Goal: Task Accomplishment & Management: Manage account settings

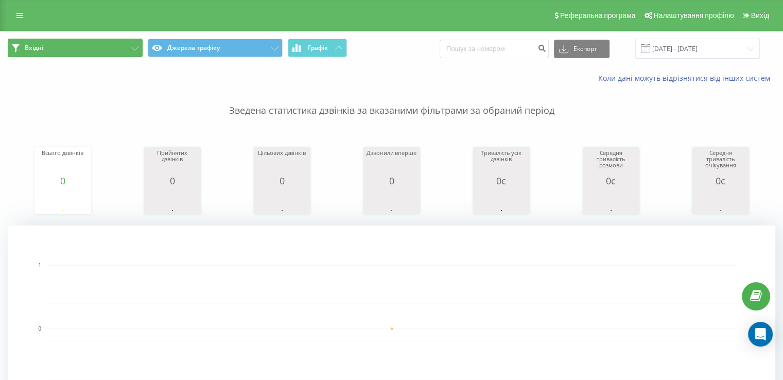
click at [45, 46] on button "Вхідні" at bounding box center [75, 48] width 135 height 19
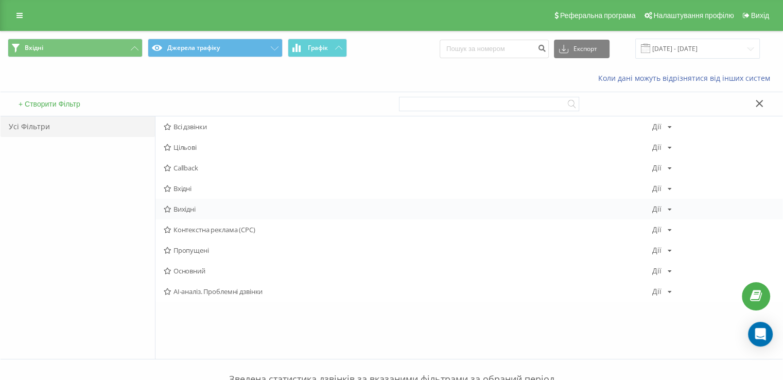
click at [182, 207] on span "Вихідні" at bounding box center [408, 208] width 488 height 7
